Goal: Download file/media

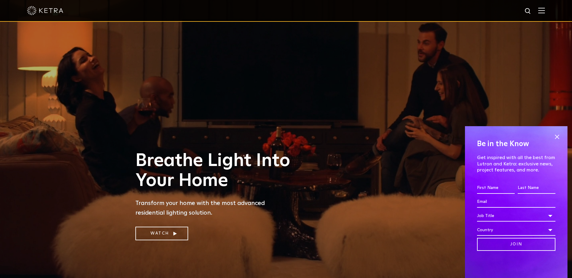
scroll to position [30, 0]
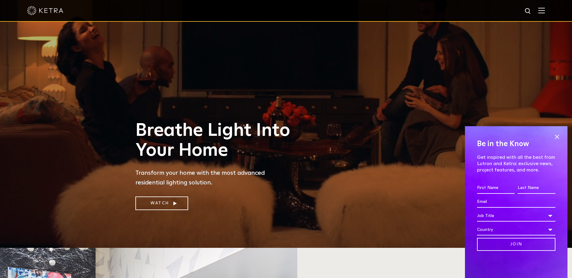
click at [532, 12] on img at bounding box center [529, 12] width 8 height 8
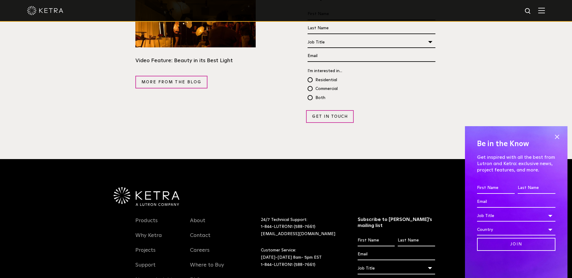
scroll to position [1153, 0]
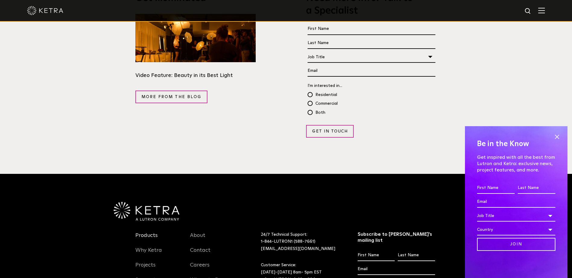
click at [143, 232] on link "Products" at bounding box center [146, 239] width 22 height 14
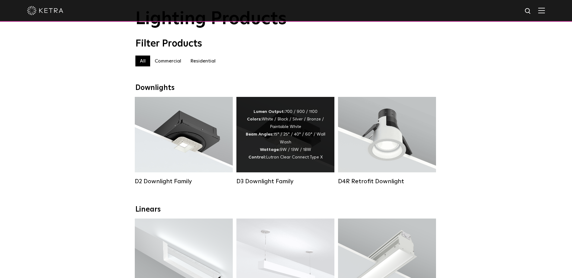
scroll to position [60, 0]
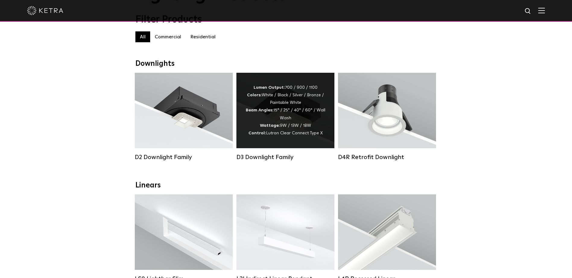
click at [258, 161] on div "D3 Downlight Family" at bounding box center [286, 157] width 98 height 7
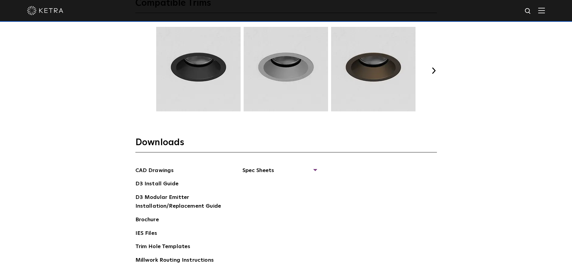
scroll to position [966, 0]
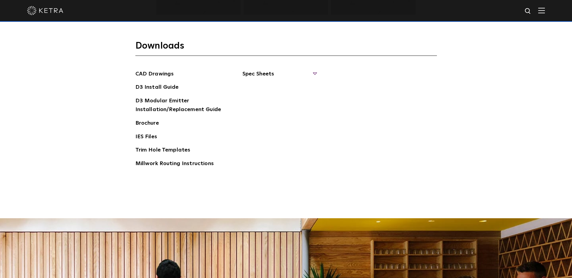
click at [254, 75] on span "Spec Sheets" at bounding box center [280, 76] width 74 height 13
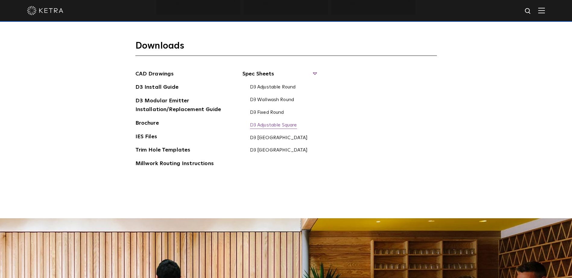
click at [261, 123] on link "D3 Adjustable Square" at bounding box center [273, 125] width 47 height 7
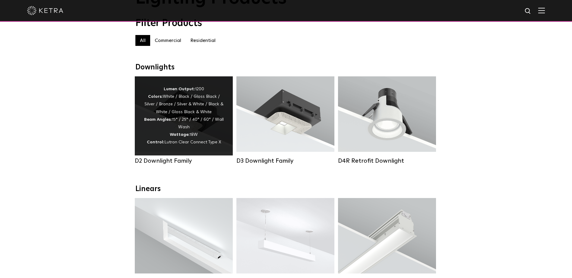
scroll to position [60, 0]
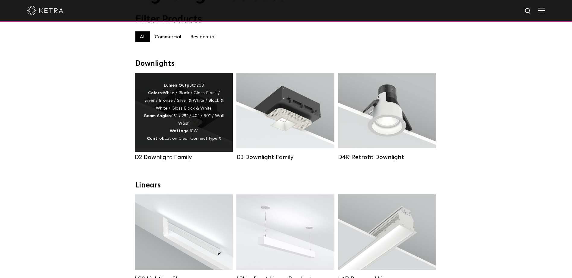
click at [192, 131] on div "Lumen Output: 1200 Colors: White / Black / Gloss Black / Silver / Bronze / Silv…" at bounding box center [184, 112] width 80 height 61
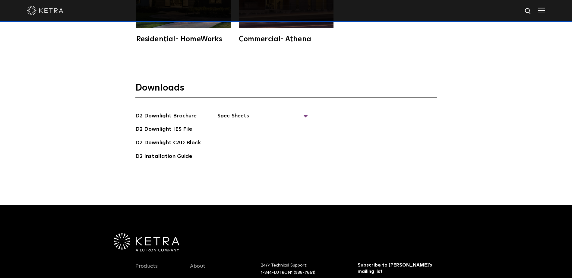
scroll to position [1737, 0]
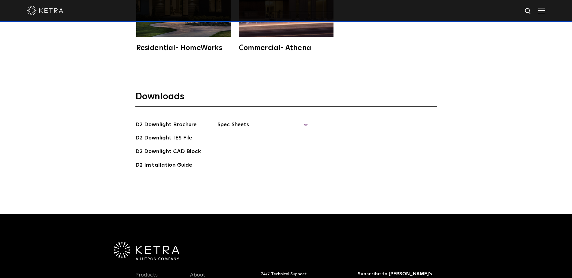
click at [231, 120] on span "Spec Sheets" at bounding box center [263, 126] width 91 height 13
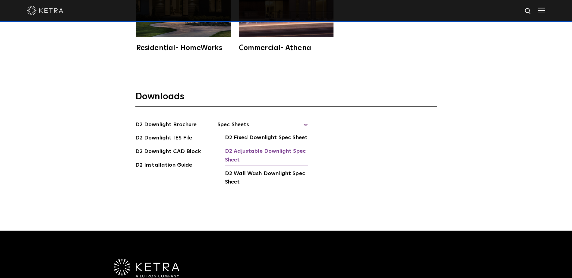
click at [256, 147] on link "D2 Adjustable Downlight Spec Sheet" at bounding box center [266, 156] width 83 height 18
